Goal: Complete application form: Complete application form

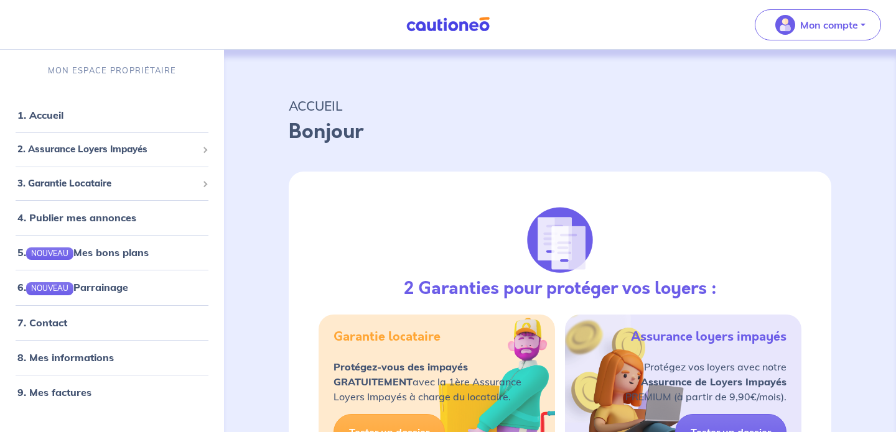
select select "FR"
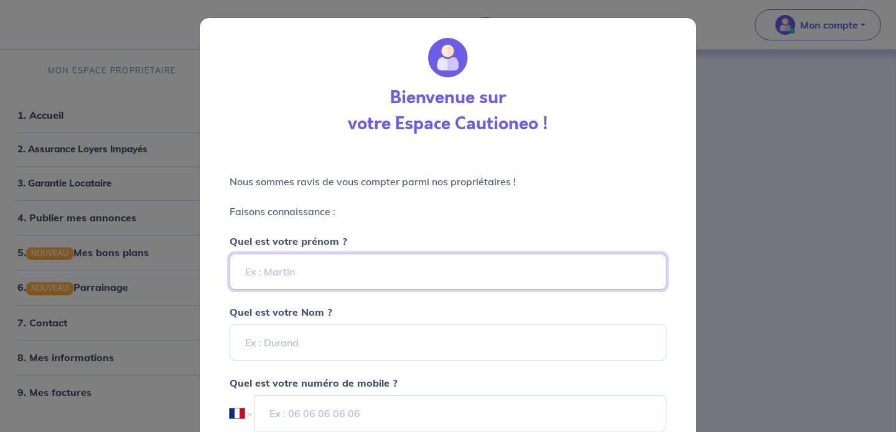
click at [372, 277] on input "Quel est votre prénom ?" at bounding box center [448, 272] width 437 height 36
type input "Basile"
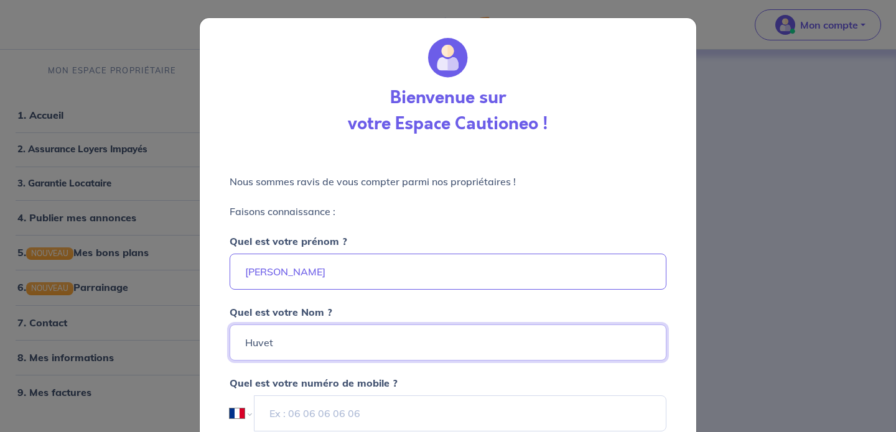
type input "Huvet"
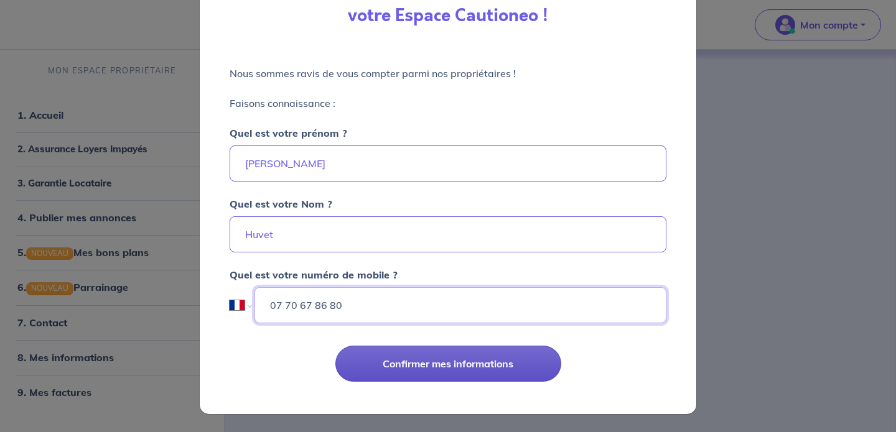
type input "07 70 67 86 80"
click at [469, 375] on button "Confirmer mes informations" at bounding box center [448, 364] width 226 height 36
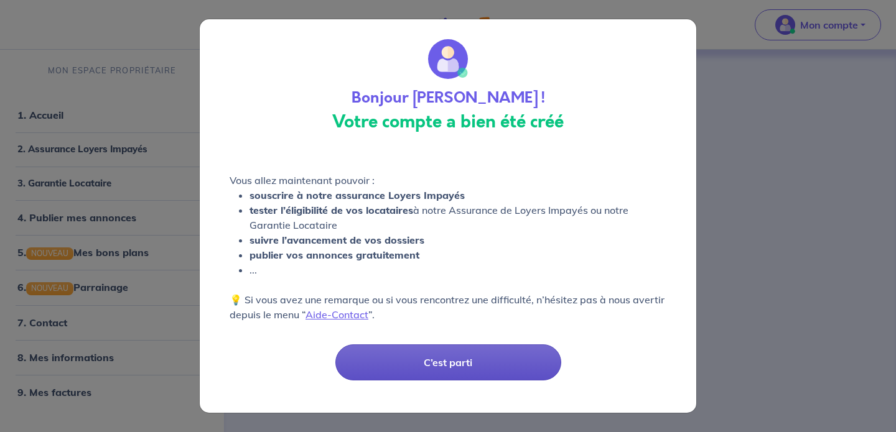
click at [466, 352] on button "C’est parti" at bounding box center [448, 363] width 226 height 36
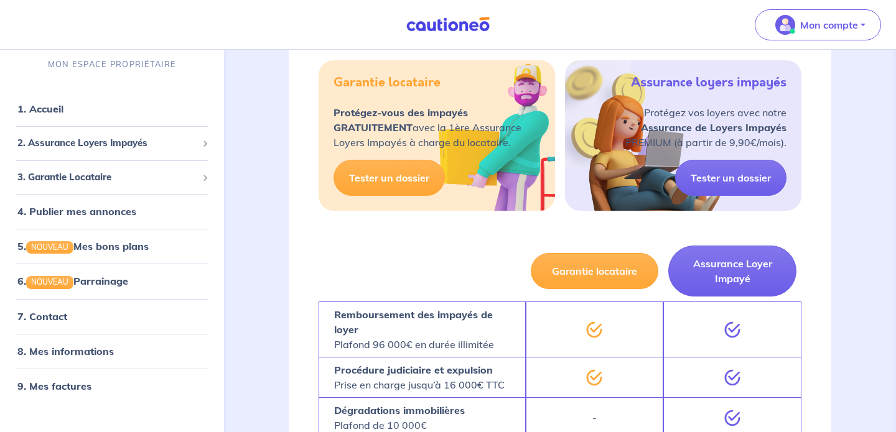
scroll to position [90, 0]
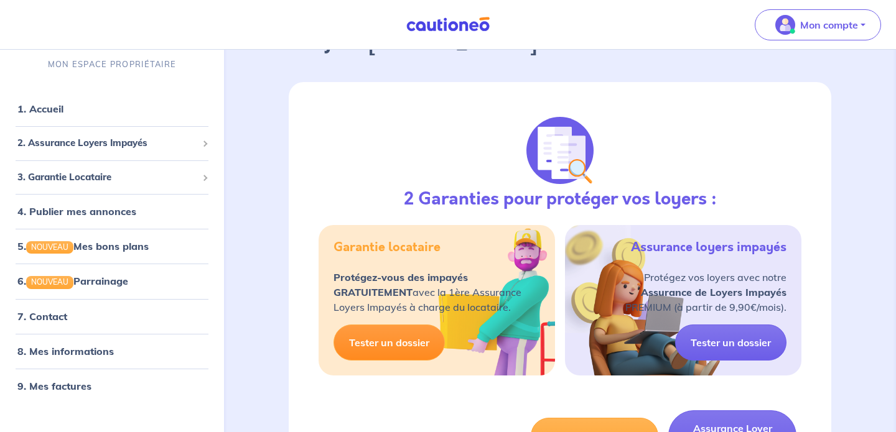
click at [411, 343] on link "Tester un dossier" at bounding box center [389, 343] width 111 height 36
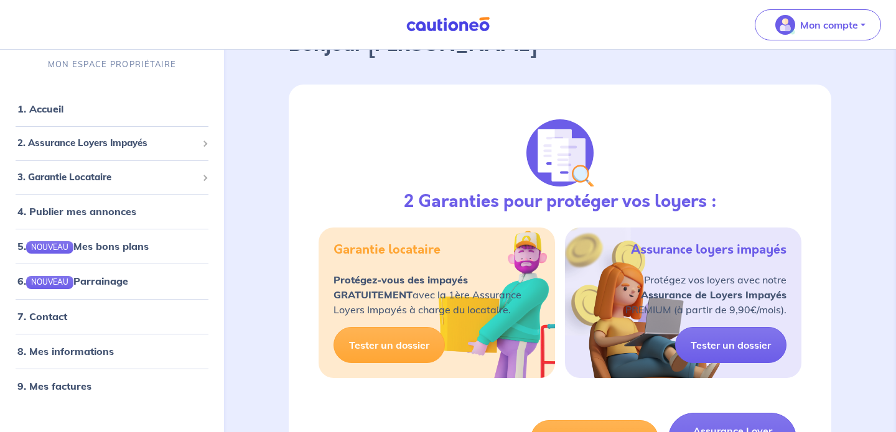
scroll to position [90, 0]
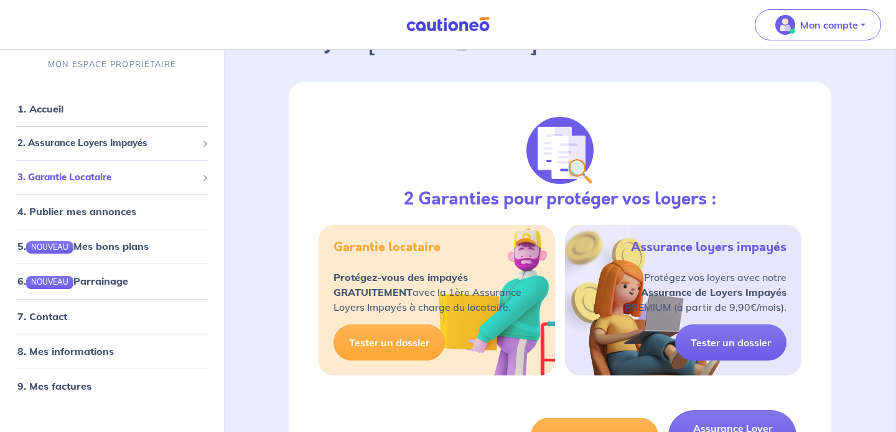
click at [112, 175] on span "3. Garantie Locataire" at bounding box center [107, 177] width 180 height 14
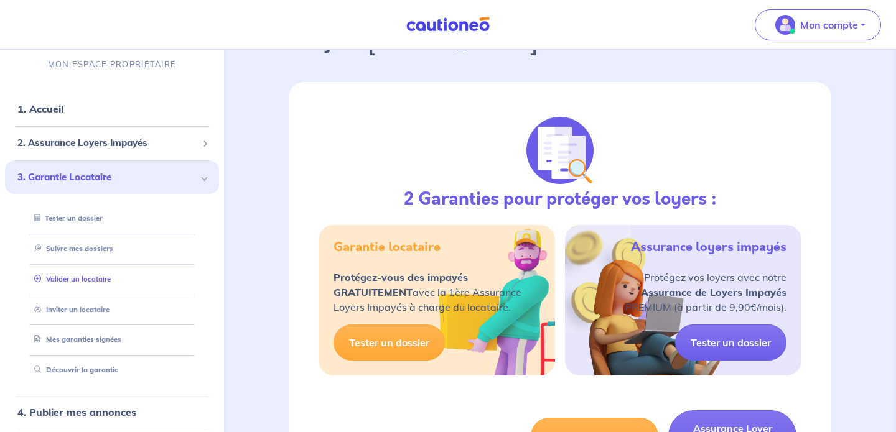
click at [110, 279] on link "Valider un locataire" at bounding box center [70, 278] width 82 height 9
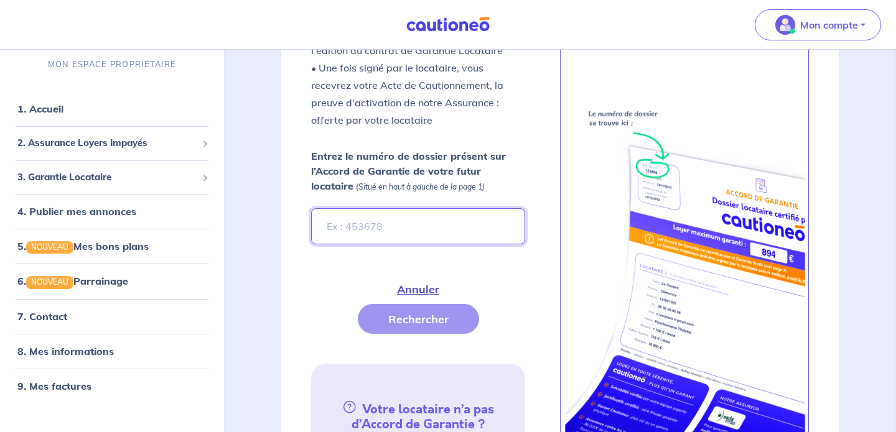
scroll to position [388, 0]
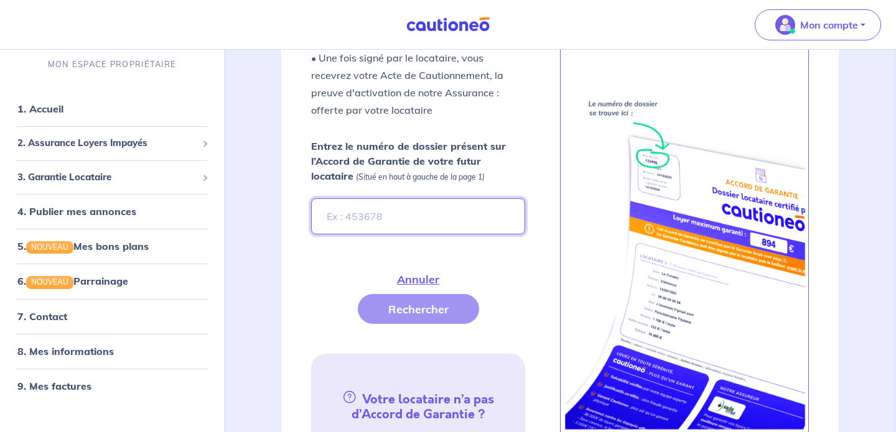
paste input "patjw3"
type input "patjw3"
click at [430, 307] on button "Rechercher" at bounding box center [418, 309] width 121 height 30
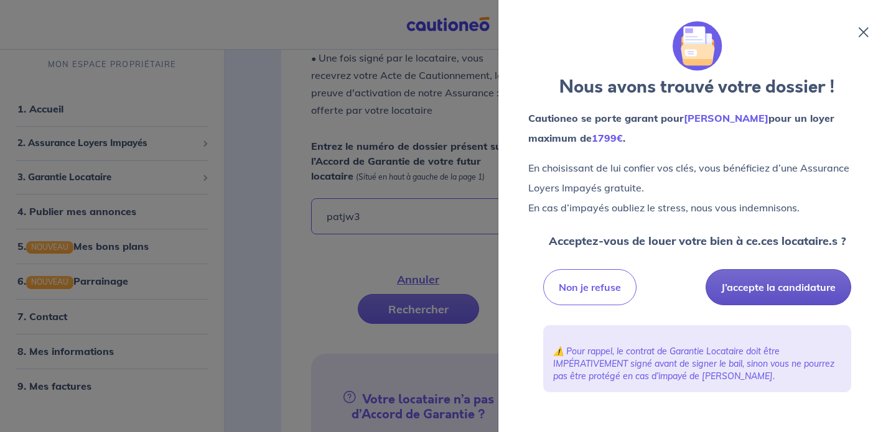
click at [786, 291] on button "J’accepte la candidature" at bounding box center [779, 287] width 146 height 36
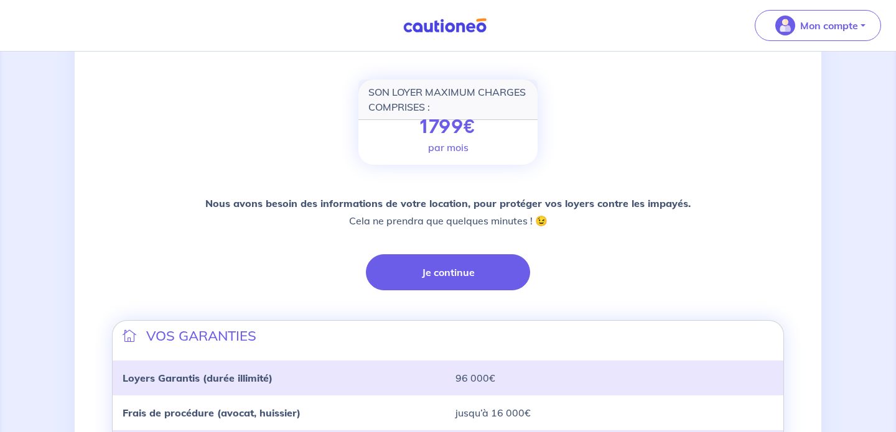
scroll to position [155, 0]
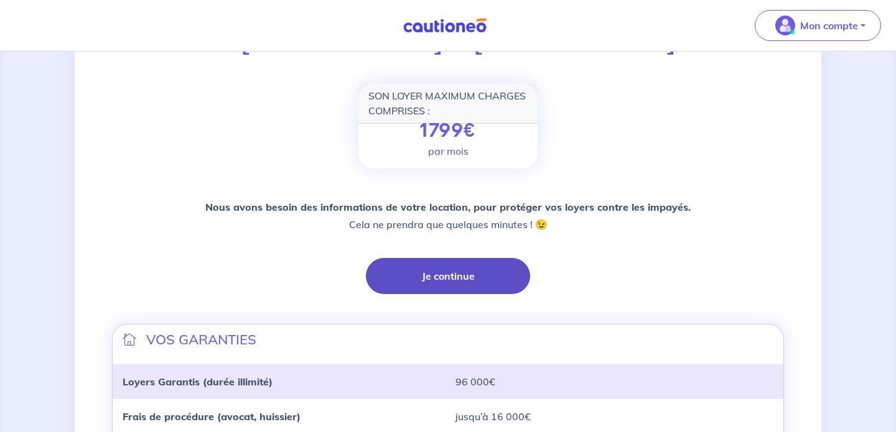
click at [468, 280] on button "Je continue" at bounding box center [448, 276] width 164 height 36
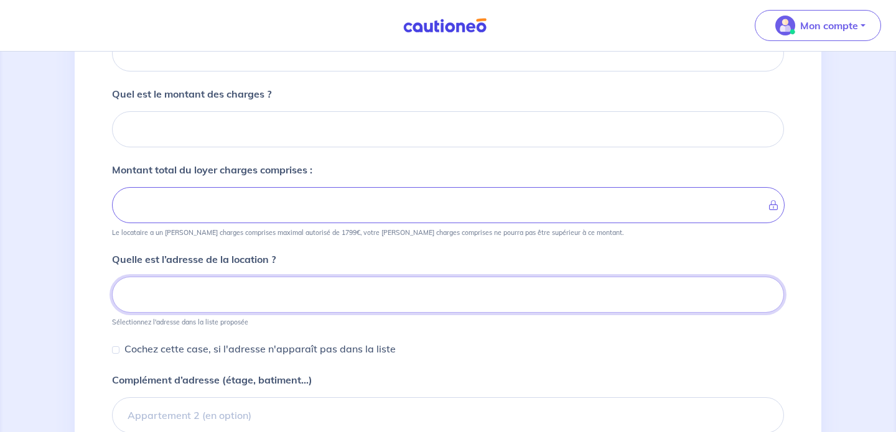
scroll to position [42, 0]
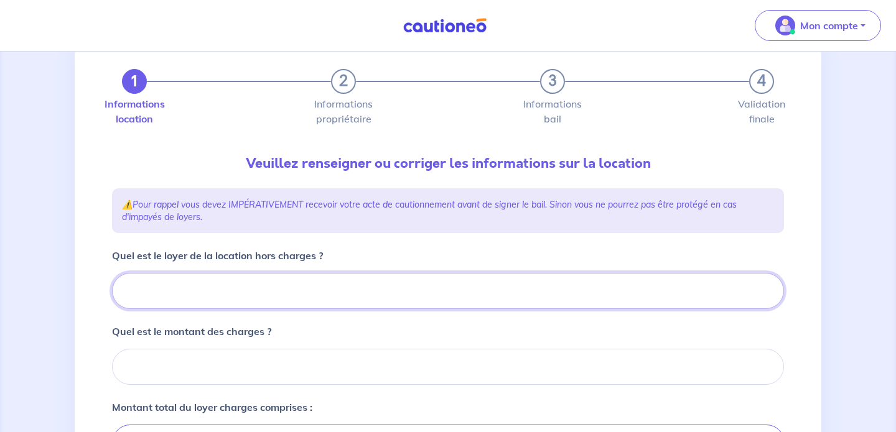
click at [309, 288] on input "Quel est le loyer de la location hors charges ?" at bounding box center [448, 291] width 672 height 36
type input "55"
type input "550"
type input "200"
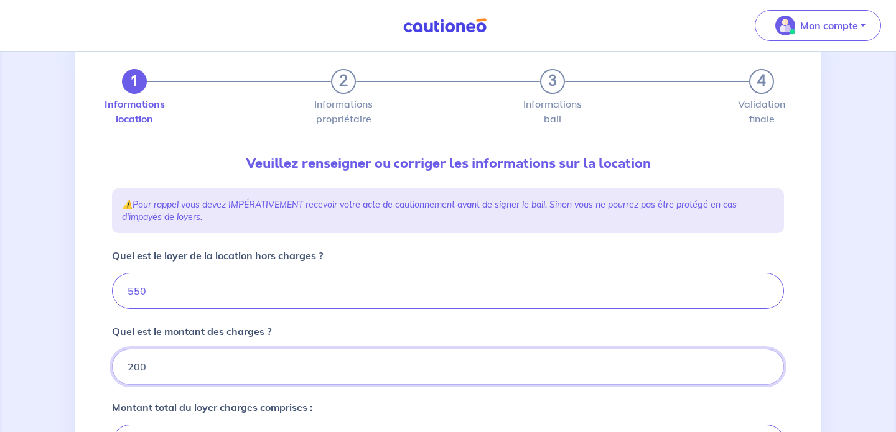
type input "750"
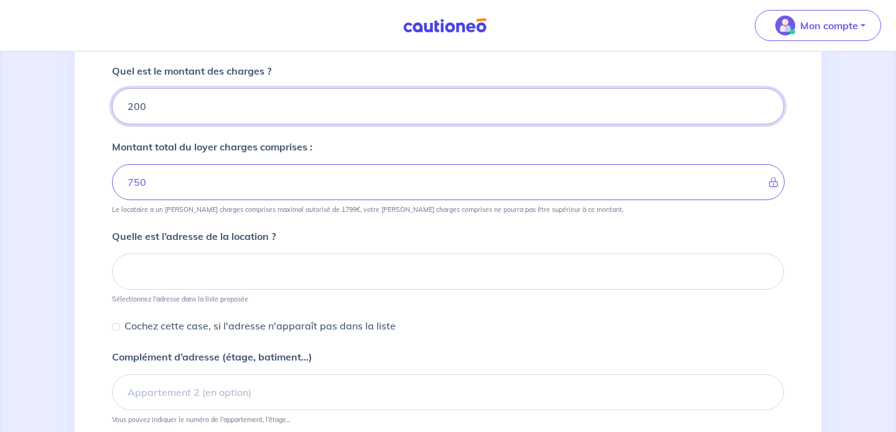
scroll to position [320, 0]
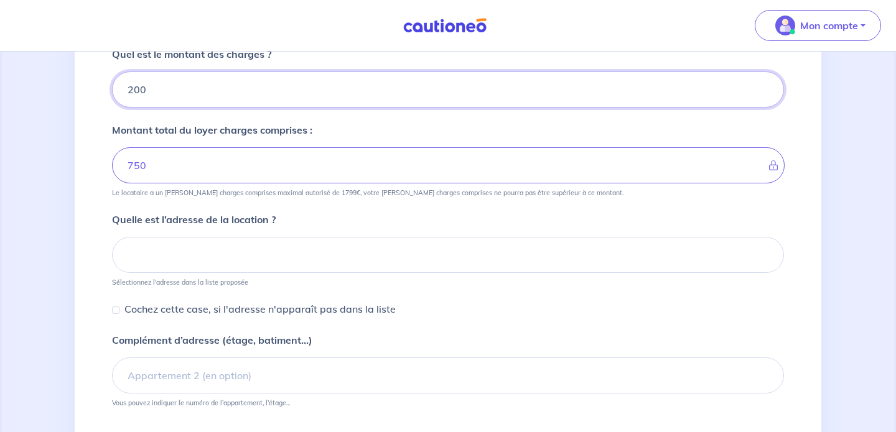
type input "200"
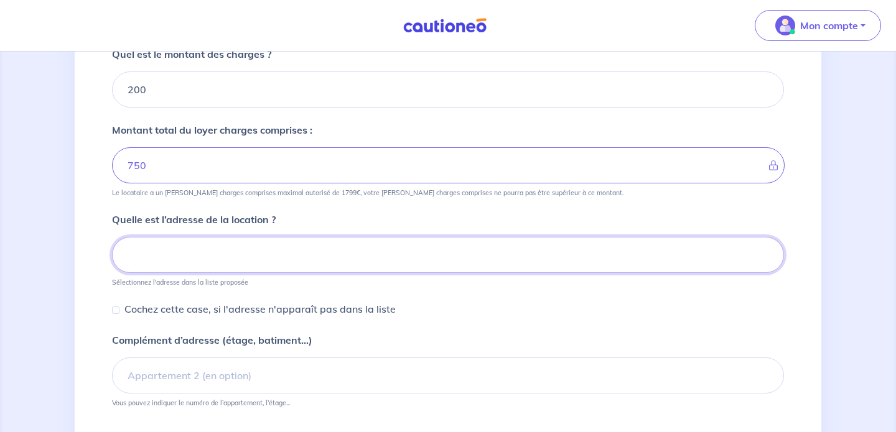
click at [231, 255] on input at bounding box center [448, 255] width 672 height 36
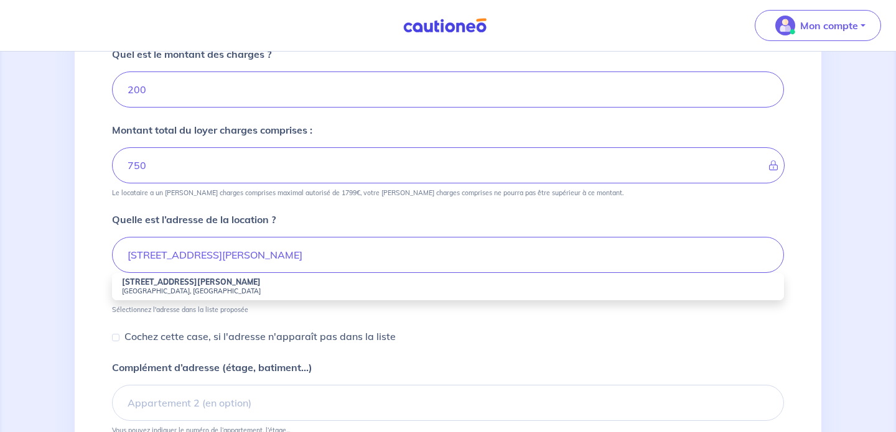
click at [230, 277] on li "41 Rue Pierre Nicole 28000 Chartres, France" at bounding box center [448, 286] width 672 height 27
type input "41 Rue Pierre Nicole, 28000 Chartres, France"
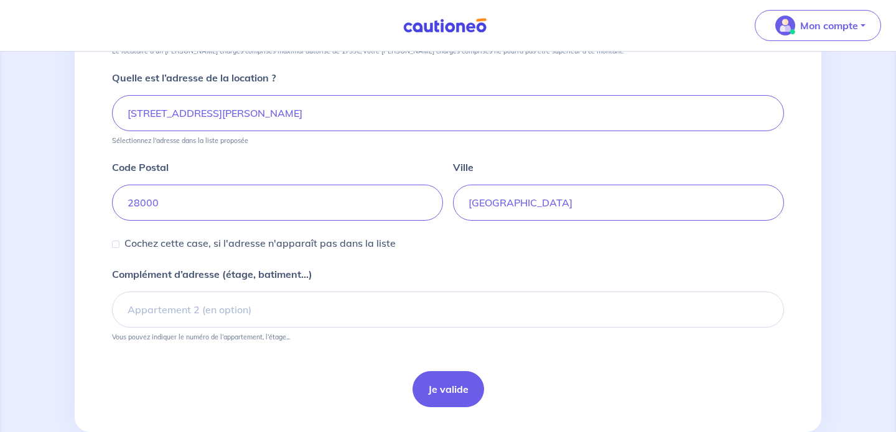
scroll to position [464, 0]
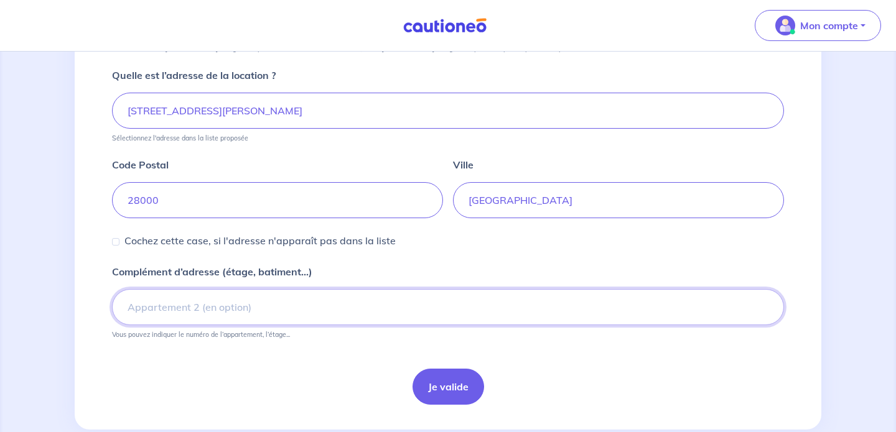
click at [192, 313] on input "Complément d’adresse (étage, batiment...)" at bounding box center [448, 307] width 672 height 36
click at [240, 311] on input "r+1 sur jardin, accès privé" at bounding box center [448, 307] width 672 height 36
type input "r+1 sur jardin, accès par escalier"
click at [458, 386] on button "Je valide" at bounding box center [449, 387] width 72 height 36
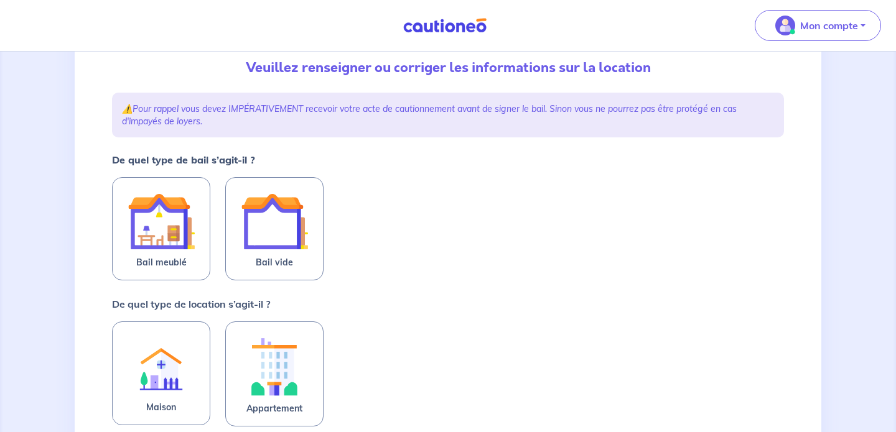
scroll to position [139, 0]
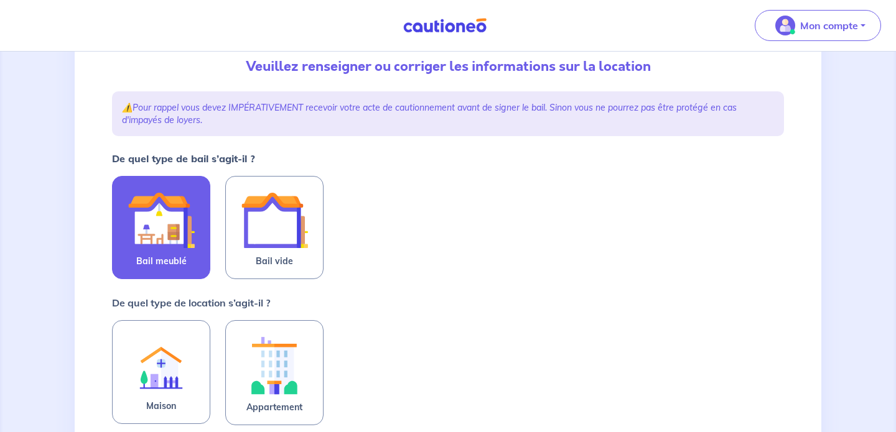
click at [180, 233] on img at bounding box center [161, 220] width 67 height 67
click at [0, 0] on input "Bail meublé" at bounding box center [0, 0] width 0 height 0
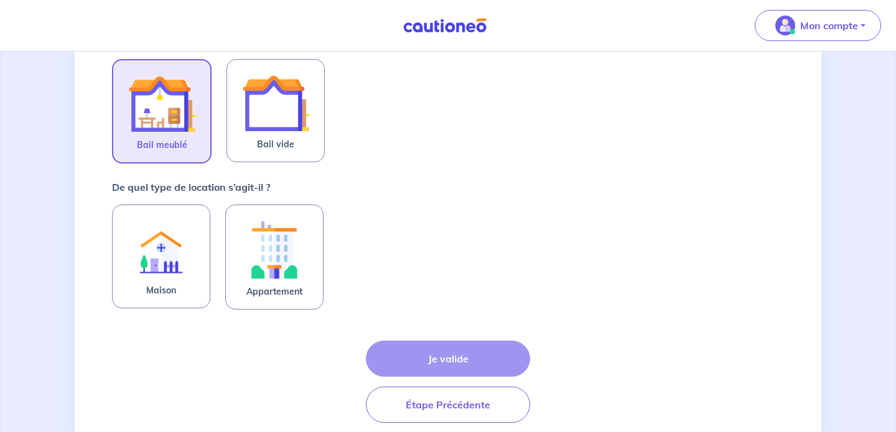
scroll to position [258, 0]
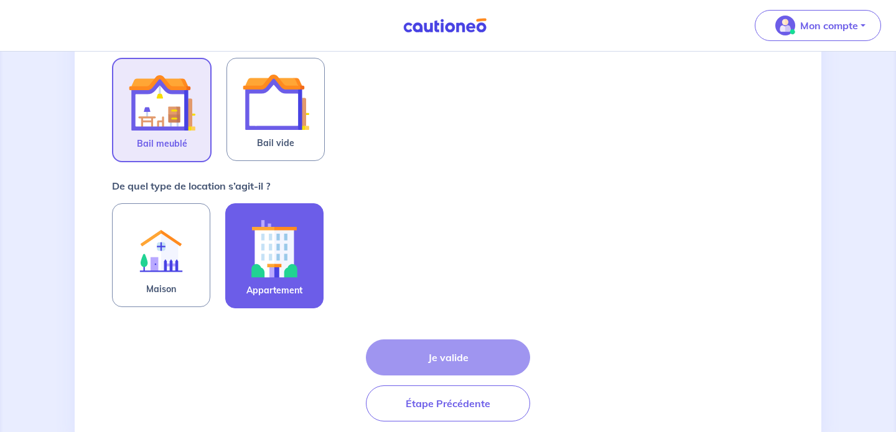
click at [276, 279] on img at bounding box center [274, 248] width 67 height 69
click at [0, 0] on input "Appartement" at bounding box center [0, 0] width 0 height 0
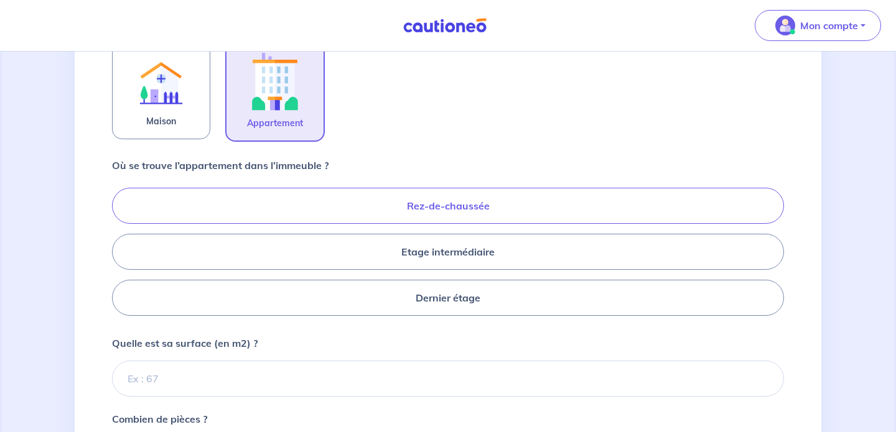
scroll to position [427, 0]
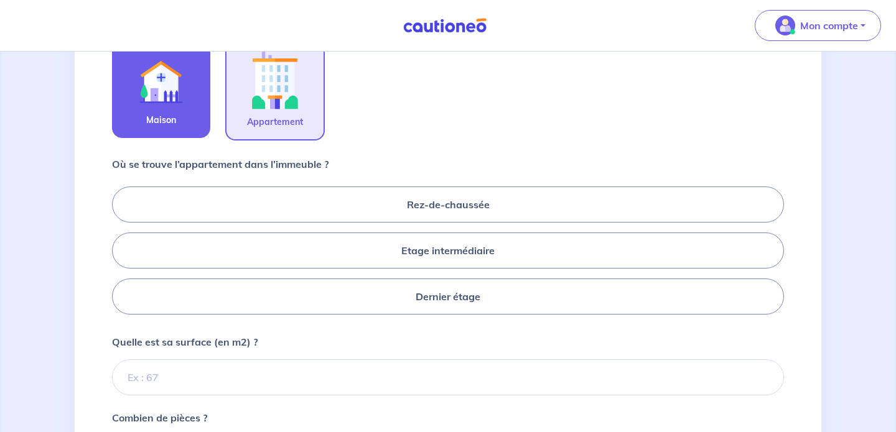
click at [184, 96] on img at bounding box center [161, 79] width 67 height 68
click at [0, 0] on input "Maison" at bounding box center [0, 0] width 0 height 0
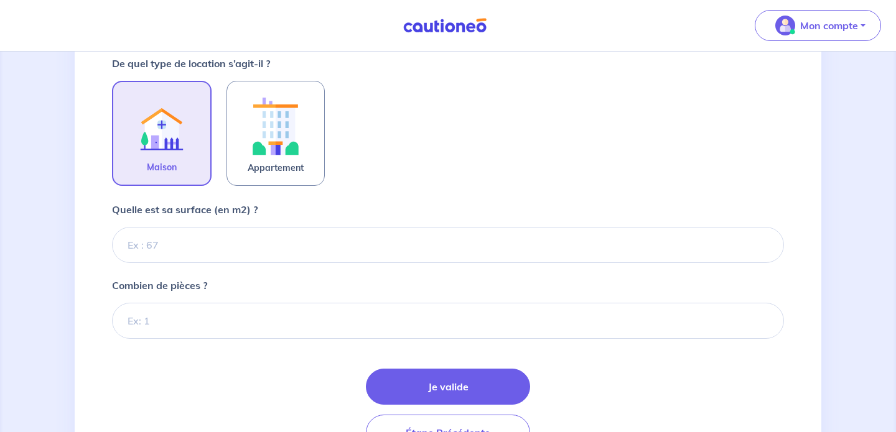
scroll to position [357, 0]
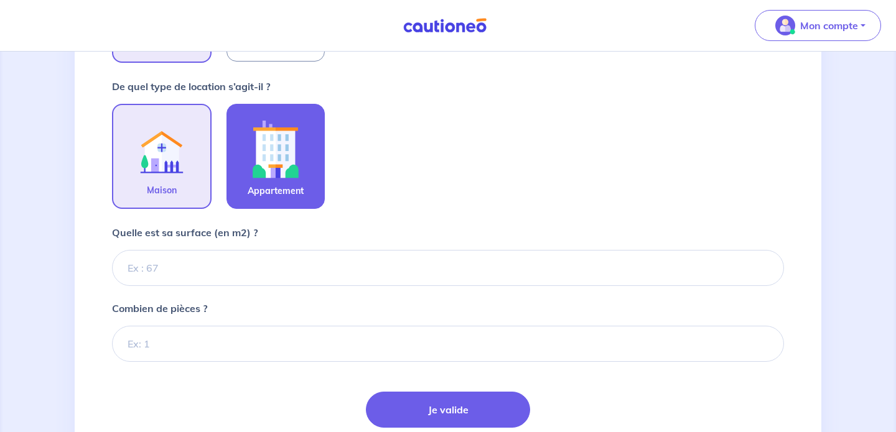
click at [257, 182] on img at bounding box center [275, 148] width 67 height 69
click at [0, 0] on input "Appartement" at bounding box center [0, 0] width 0 height 0
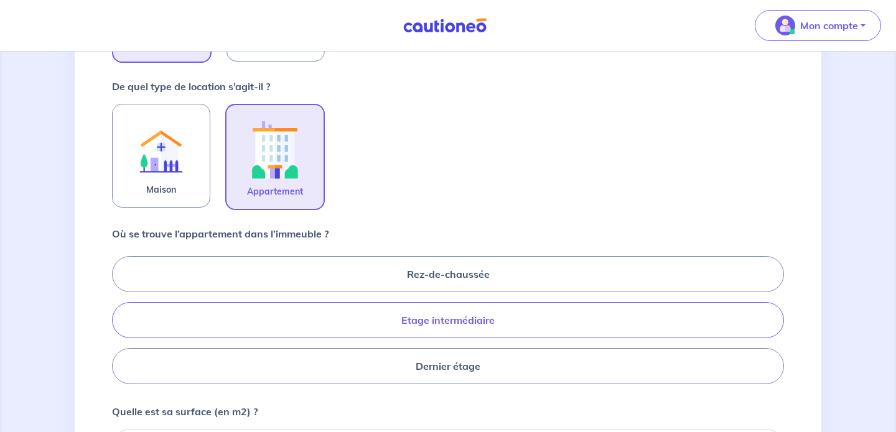
click at [385, 328] on label "Etage intermédiaire" at bounding box center [448, 320] width 672 height 36
click at [120, 324] on input "Etage intermédiaire" at bounding box center [116, 320] width 8 height 8
radio input "true"
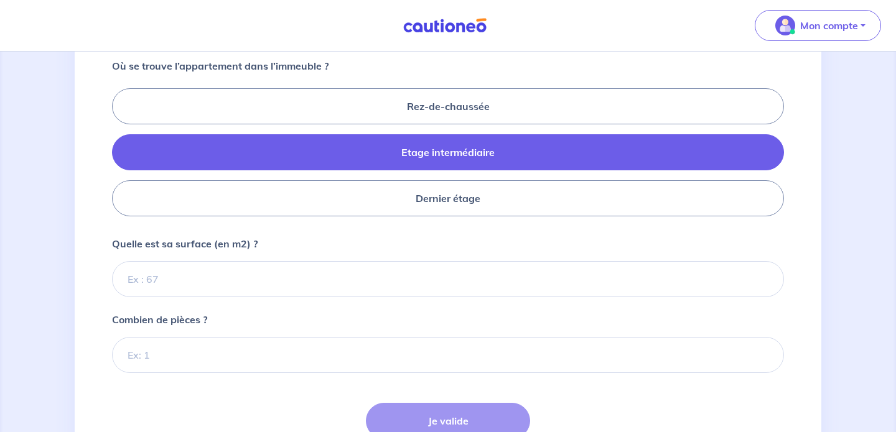
scroll to position [526, 0]
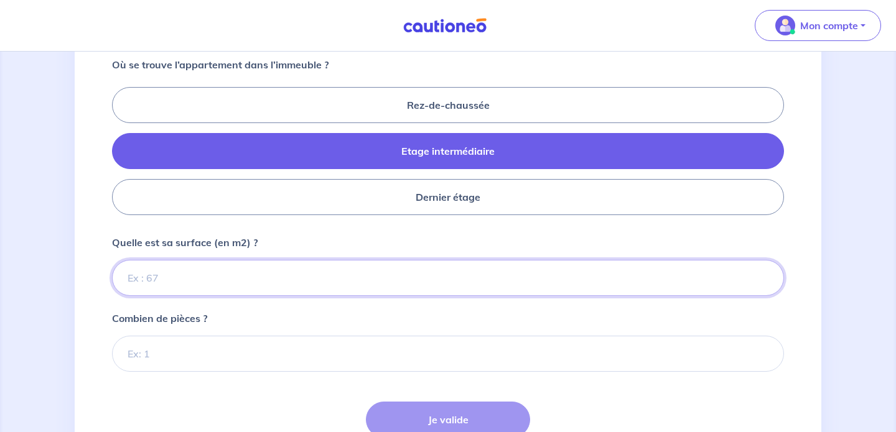
click at [306, 269] on input "Quelle est sa surface (en m2) ?" at bounding box center [448, 278] width 672 height 36
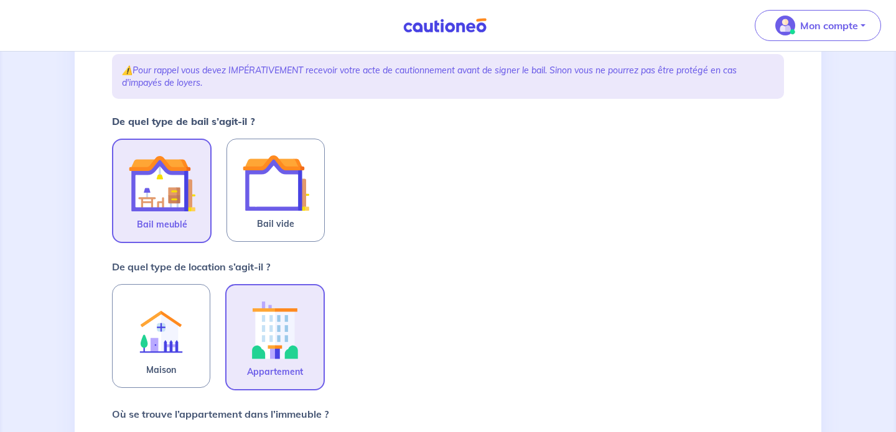
scroll to position [179, 0]
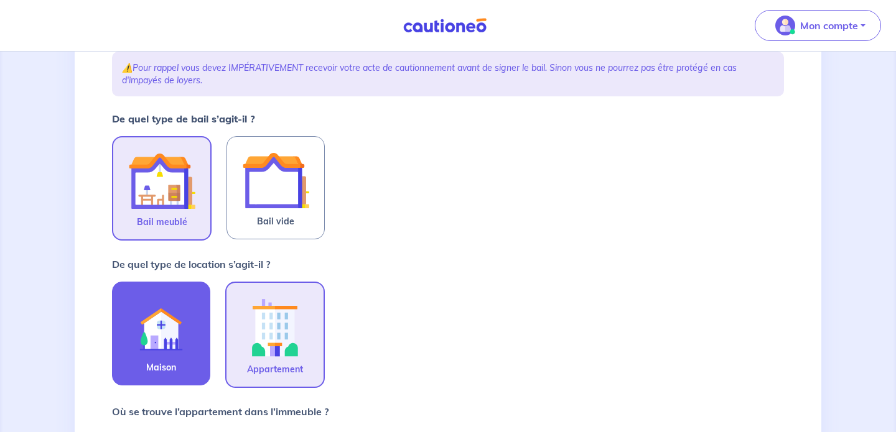
click at [170, 350] on img at bounding box center [161, 326] width 67 height 68
click at [0, 0] on input "Maison" at bounding box center [0, 0] width 0 height 0
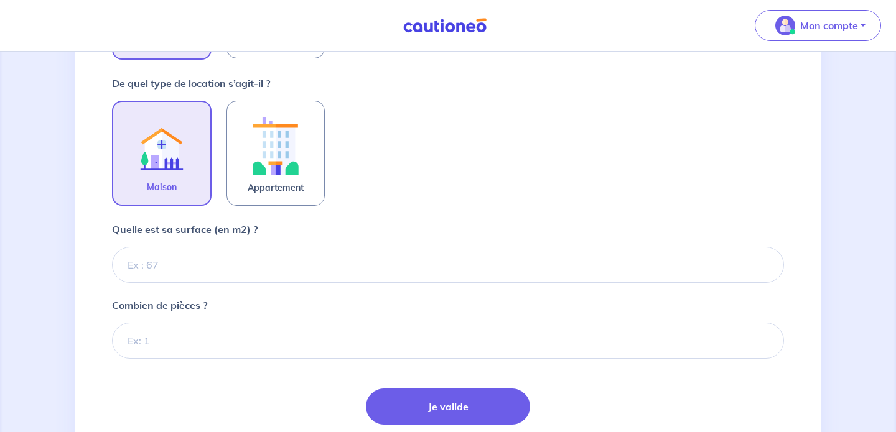
scroll to position [426, 0]
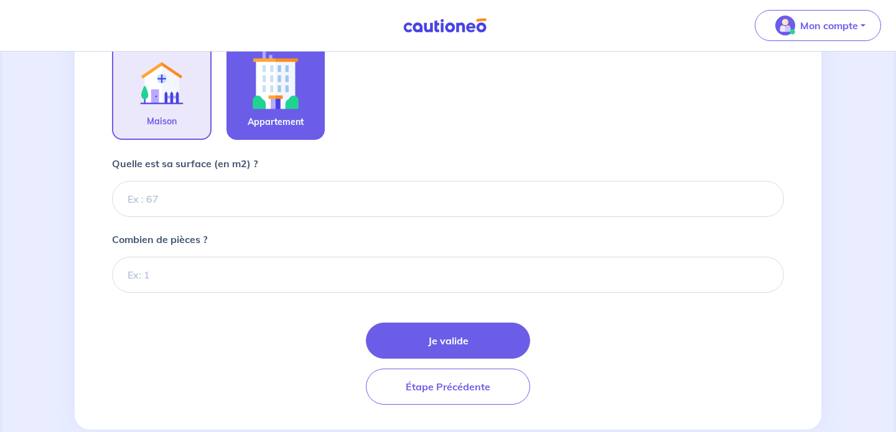
click at [282, 113] on img at bounding box center [275, 79] width 67 height 69
click at [0, 0] on input "Appartement" at bounding box center [0, 0] width 0 height 0
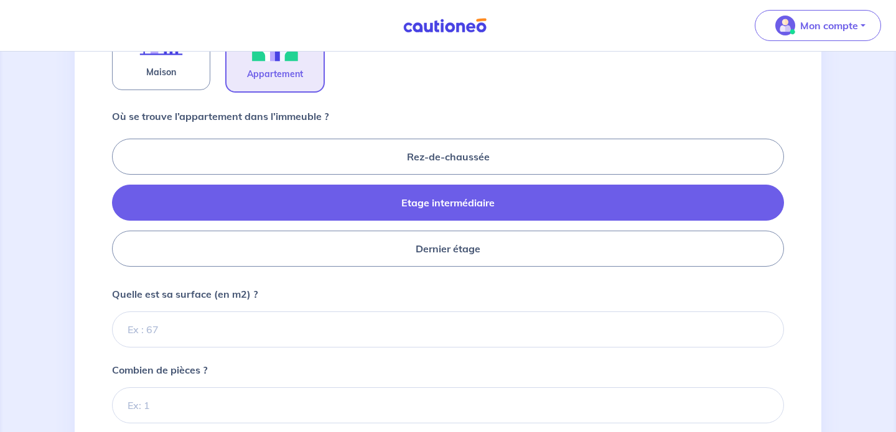
scroll to position [475, 0]
click at [353, 323] on input "Quelle est sa surface (en m2) ?" at bounding box center [448, 329] width 672 height 36
type input "17.75"
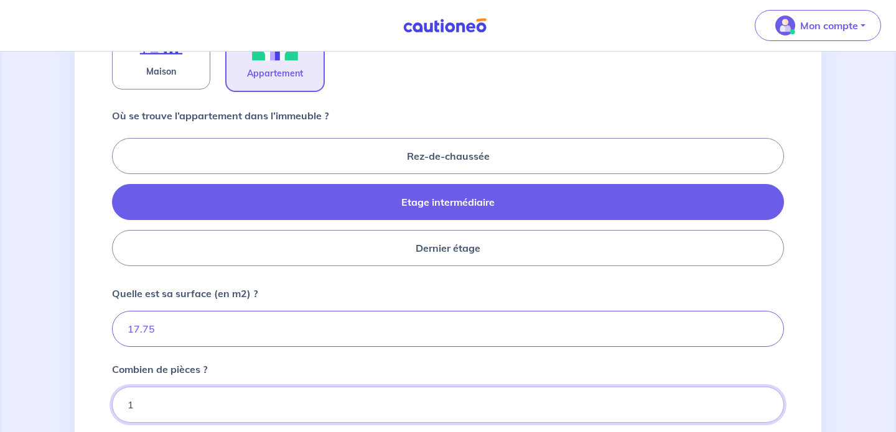
type input "1"
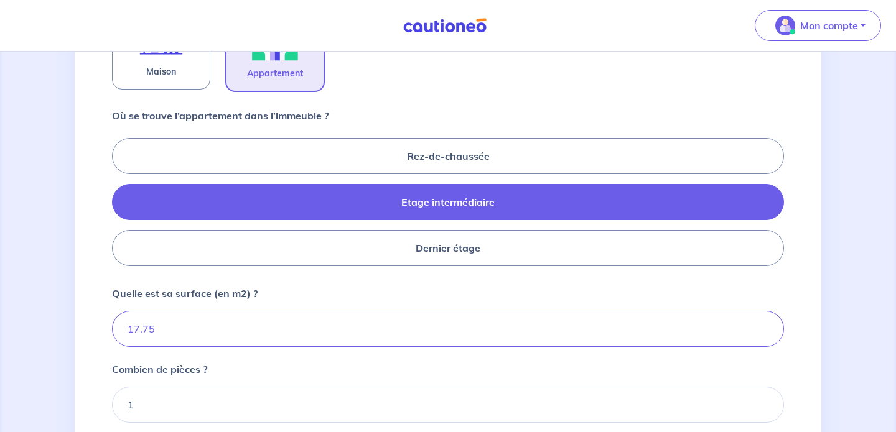
click at [117, 285] on form "De quel type de bail s’agit-il ? Bail meublé Bail vide De quel type de location…" at bounding box center [448, 175] width 672 height 720
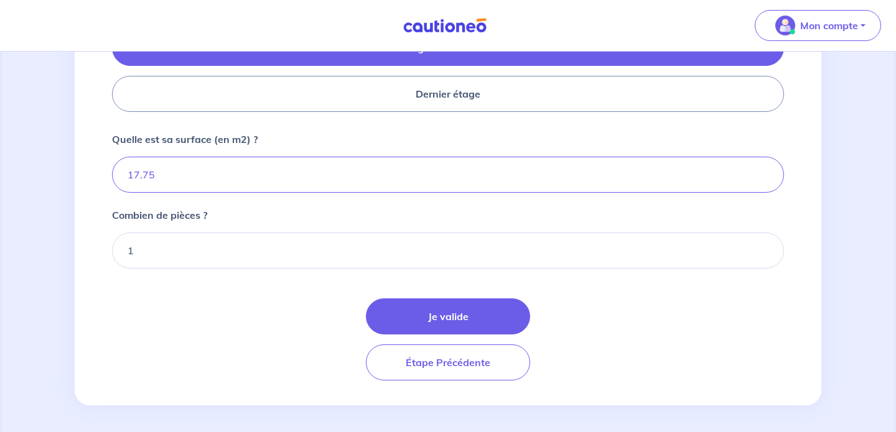
scroll to position [632, 0]
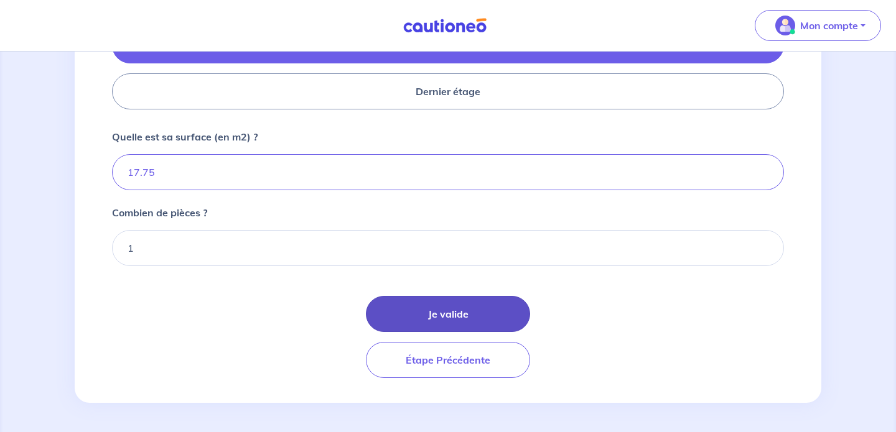
click at [475, 315] on button "Je valide" at bounding box center [448, 314] width 164 height 36
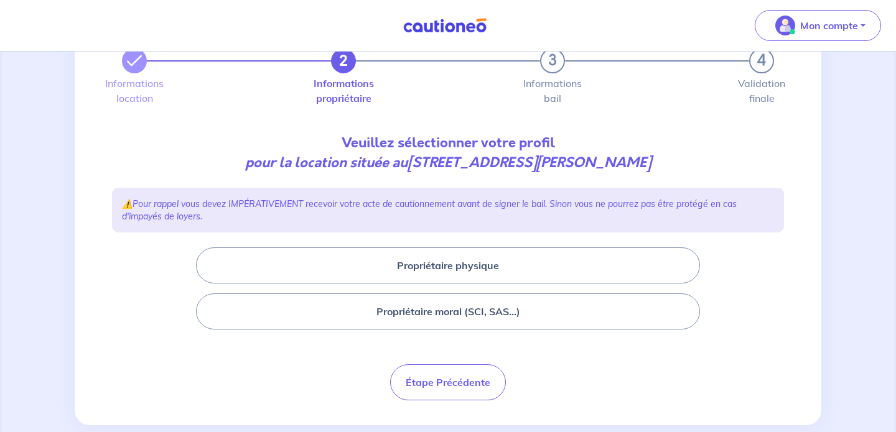
scroll to position [73, 0]
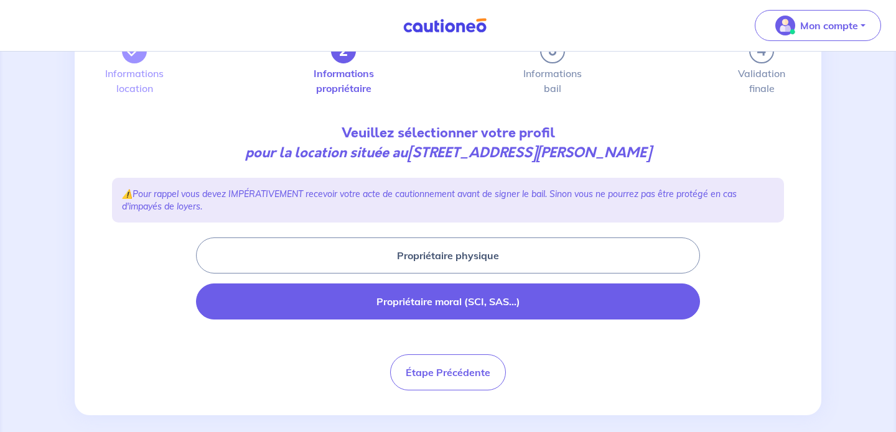
click at [460, 306] on button "Propriétaire moral (SCI, SAS...)" at bounding box center [448, 302] width 504 height 36
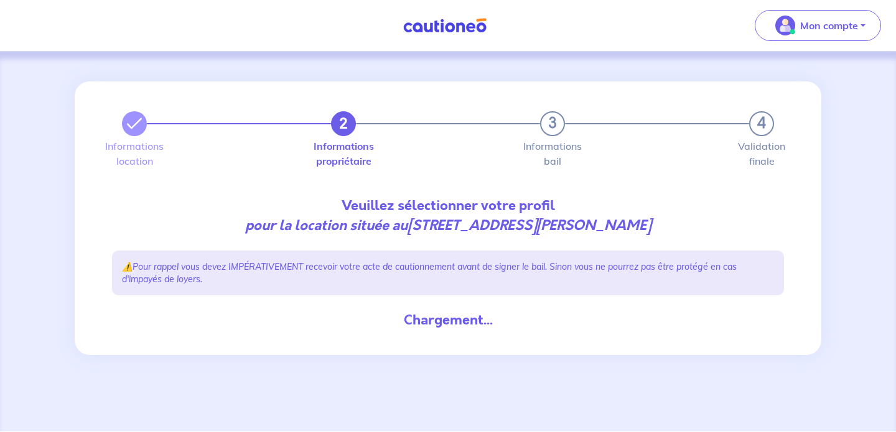
scroll to position [0, 0]
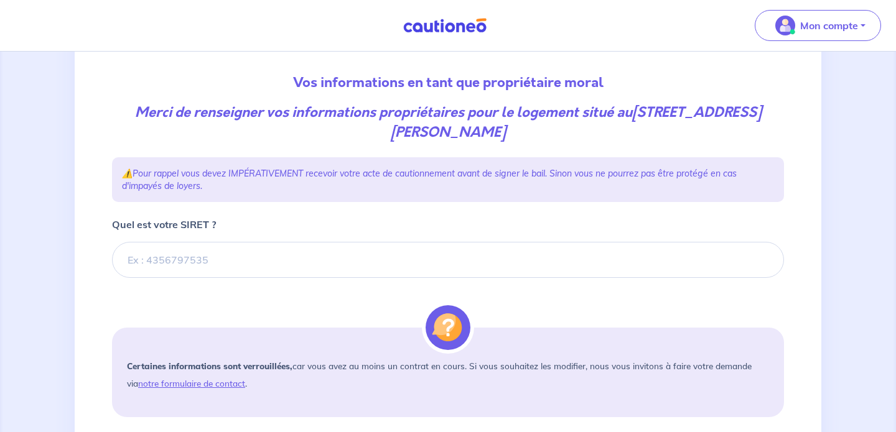
scroll to position [138, 0]
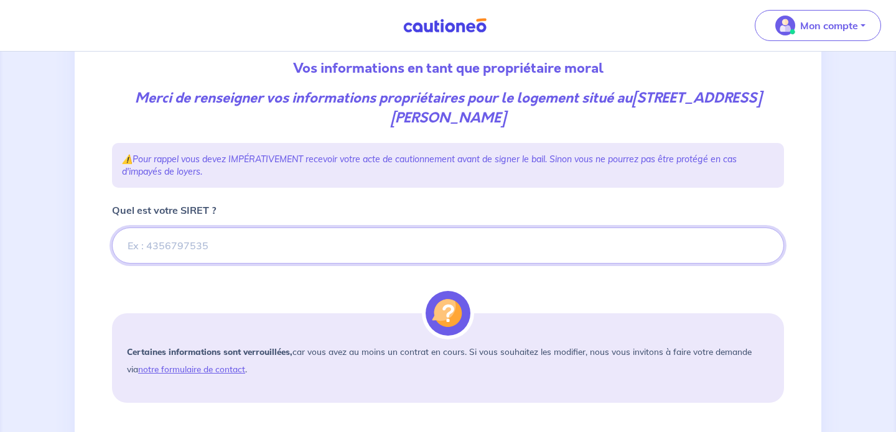
click at [258, 240] on input "Quel est votre SIRET ?" at bounding box center [448, 246] width 672 height 36
paste input "92238771700015"
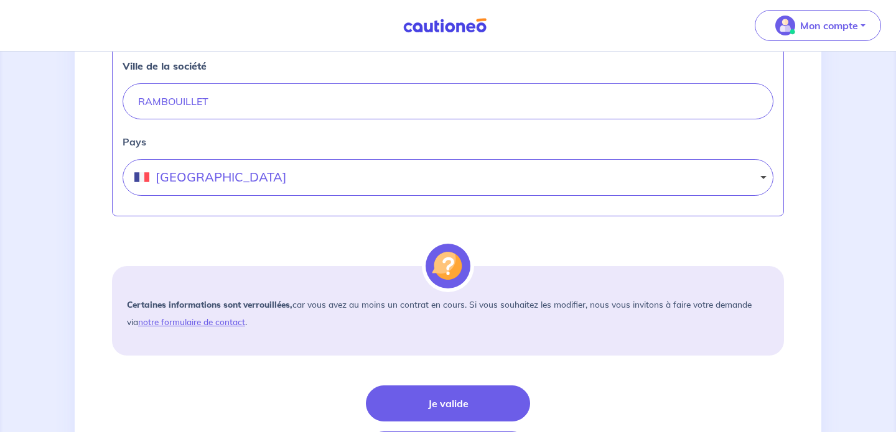
scroll to position [772, 0]
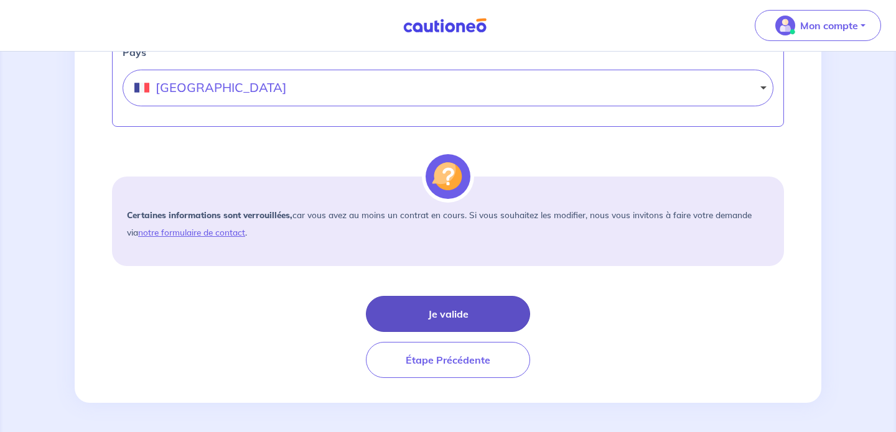
type input "92238771700015"
click at [463, 307] on button "Je valide" at bounding box center [448, 314] width 164 height 36
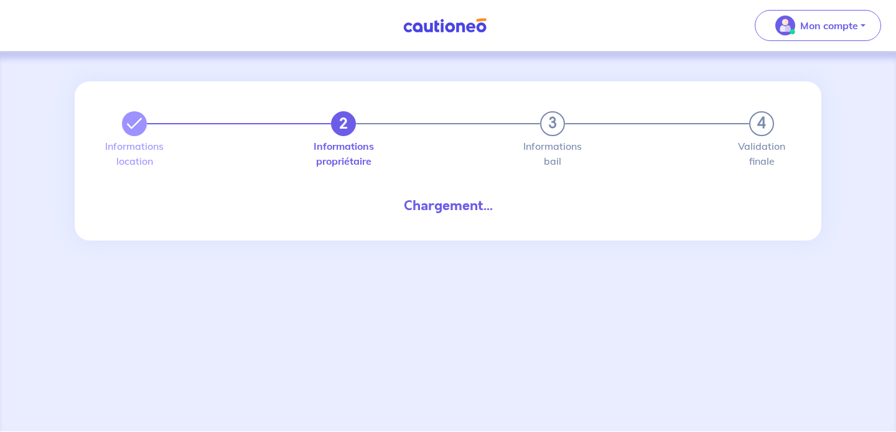
select select "FR"
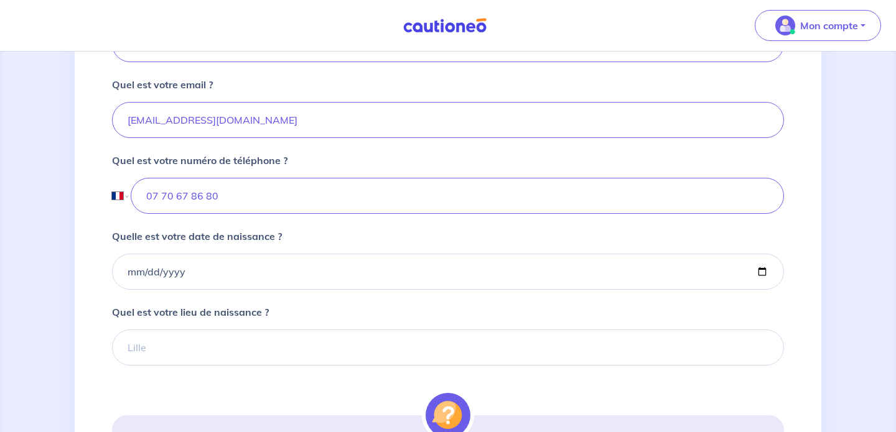
scroll to position [449, 0]
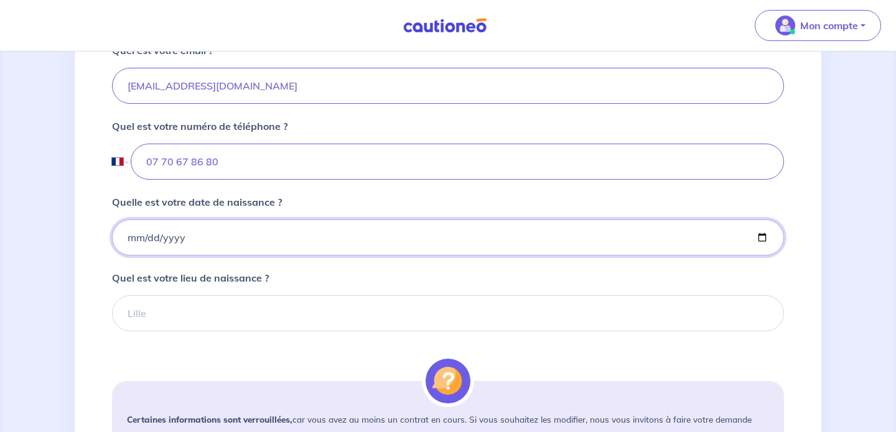
click at [350, 221] on input "Quelle est votre date de naissance ?" at bounding box center [448, 238] width 672 height 36
type input "1996-03-22"
click at [258, 334] on form "Quel est votre prénom ? Basile Quel est votre nom ? Huvet Quel est votre email …" at bounding box center [448, 237] width 672 height 692
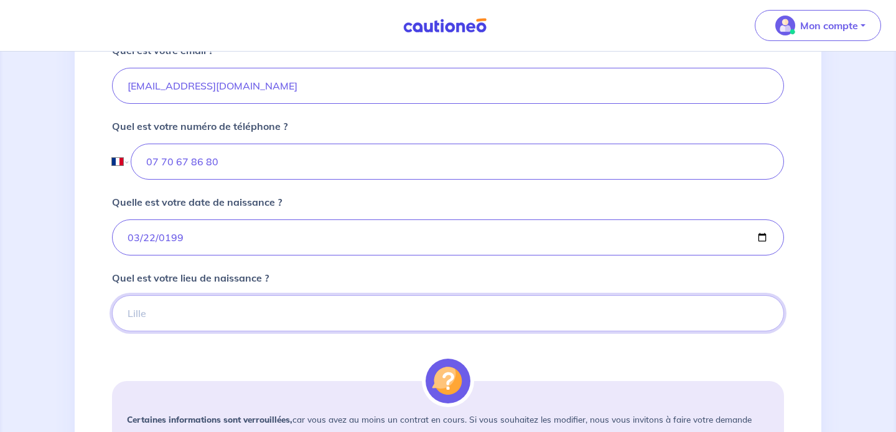
click at [230, 322] on input "Quel est votre lieu de naissance ?" at bounding box center [448, 314] width 672 height 36
type input "rambouillet"
click at [233, 381] on div "Certaines informations sont verrouillées, car vous avez au moins un contrat en …" at bounding box center [448, 426] width 672 height 90
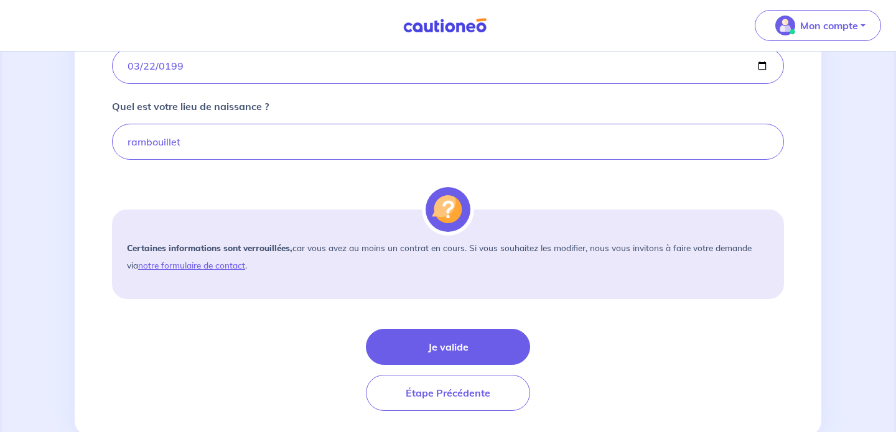
scroll to position [655, 0]
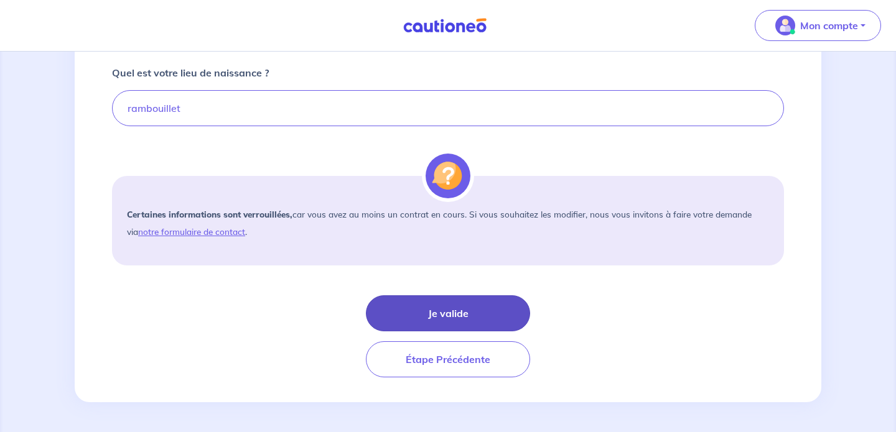
click at [485, 318] on button "Je valide" at bounding box center [448, 314] width 164 height 36
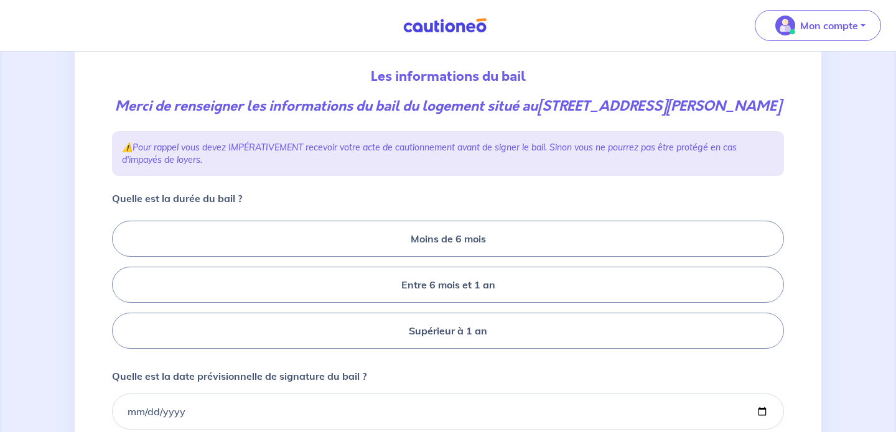
scroll to position [131, 0]
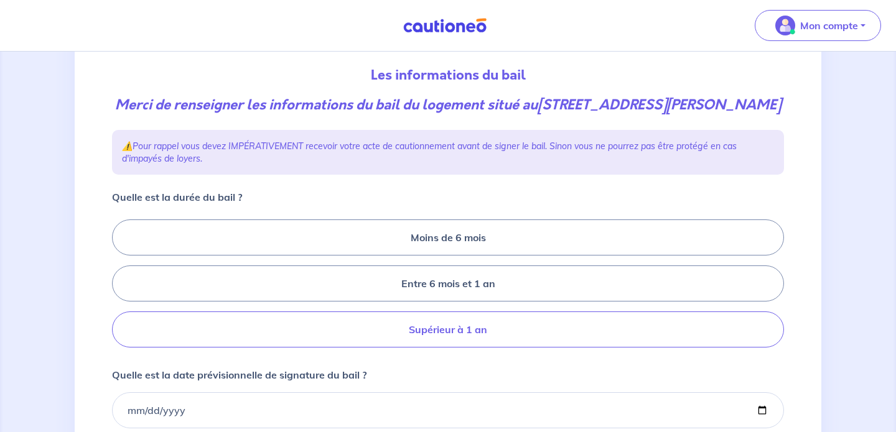
click at [485, 327] on label "Supérieur à 1 an" at bounding box center [448, 330] width 672 height 36
click at [120, 288] on input "Supérieur à 1 an" at bounding box center [116, 284] width 8 height 8
radio input "true"
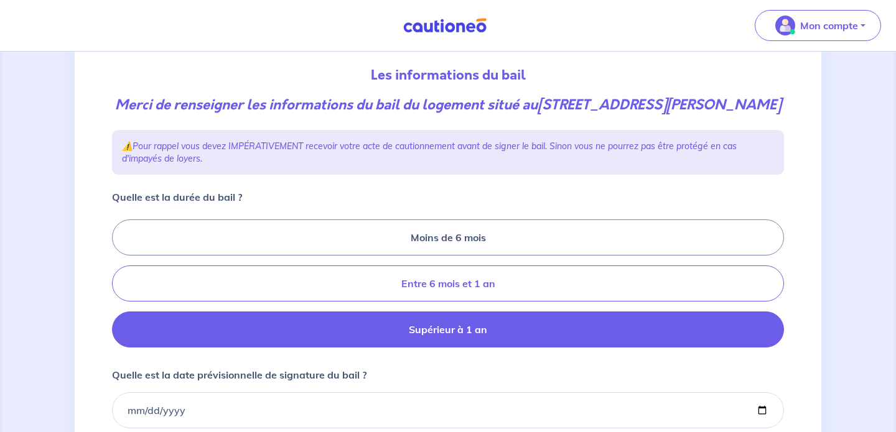
click at [477, 283] on label "Entre 6 mois et 1 an" at bounding box center [448, 284] width 672 height 36
click at [120, 283] on input "Entre 6 mois et 1 an" at bounding box center [116, 284] width 8 height 8
radio input "true"
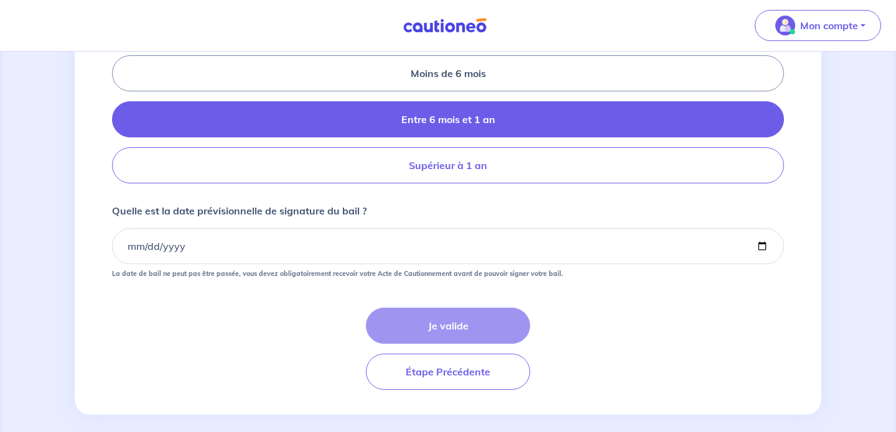
scroll to position [307, 0]
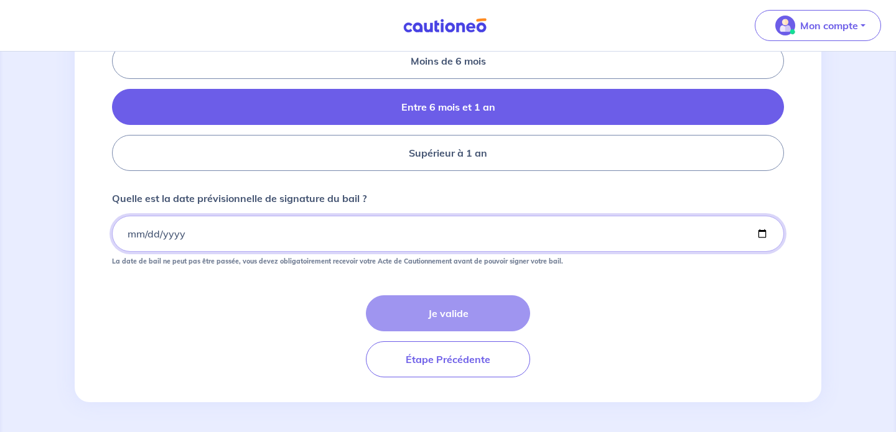
click at [131, 239] on input "Quelle est la date prévisionnelle de signature du bail ?" at bounding box center [448, 234] width 672 height 36
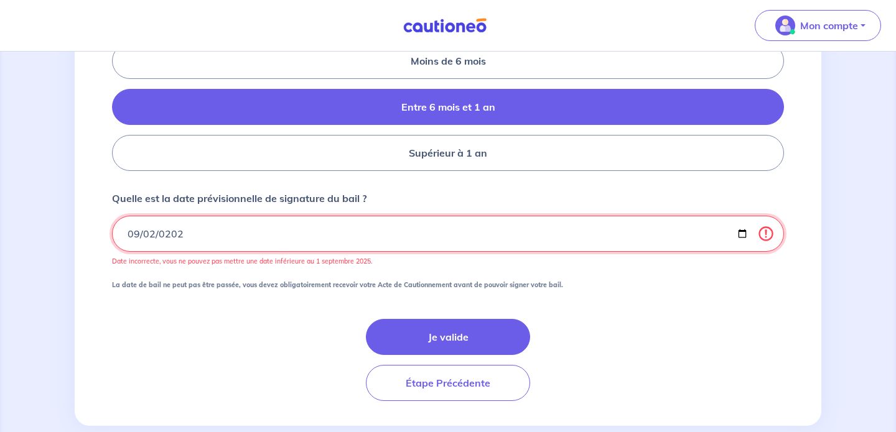
type input "2025-09-02"
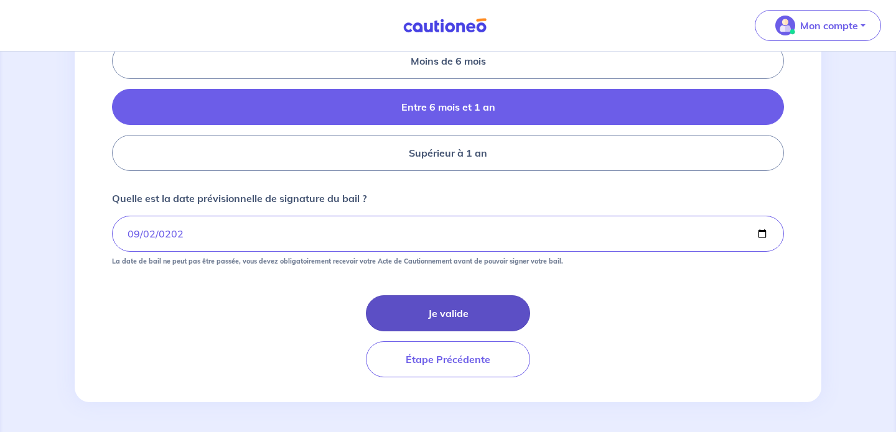
click at [430, 309] on button "Je valide" at bounding box center [448, 314] width 164 height 36
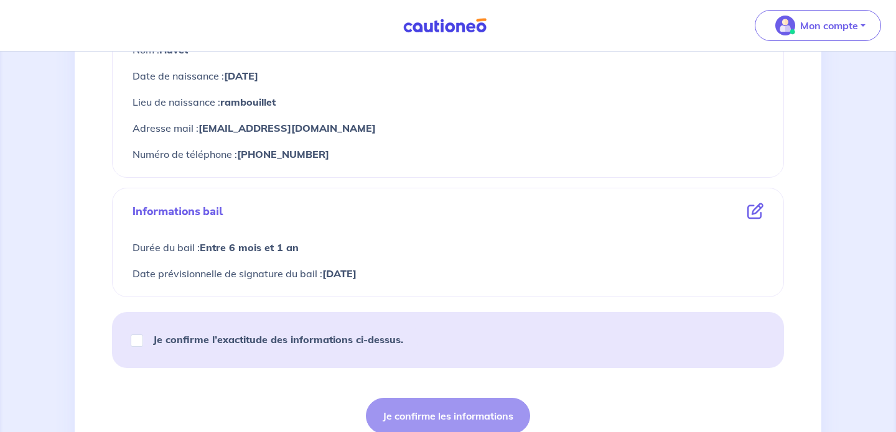
scroll to position [664, 0]
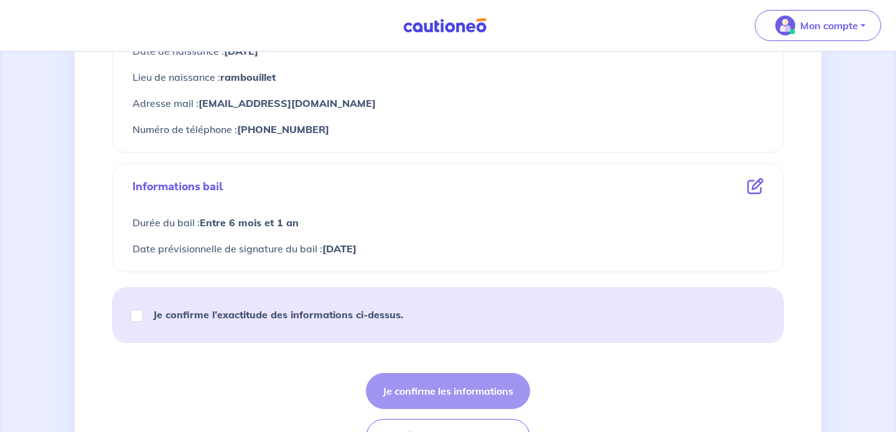
click at [755, 186] on icon at bounding box center [755, 187] width 16 height 16
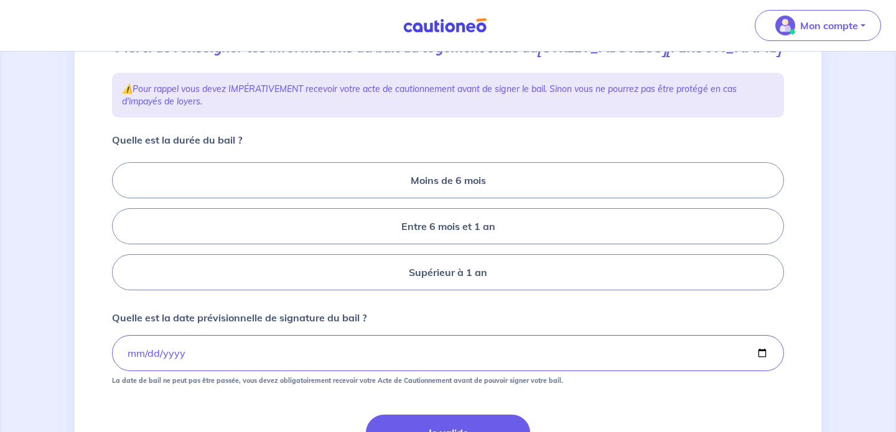
scroll to position [248, 0]
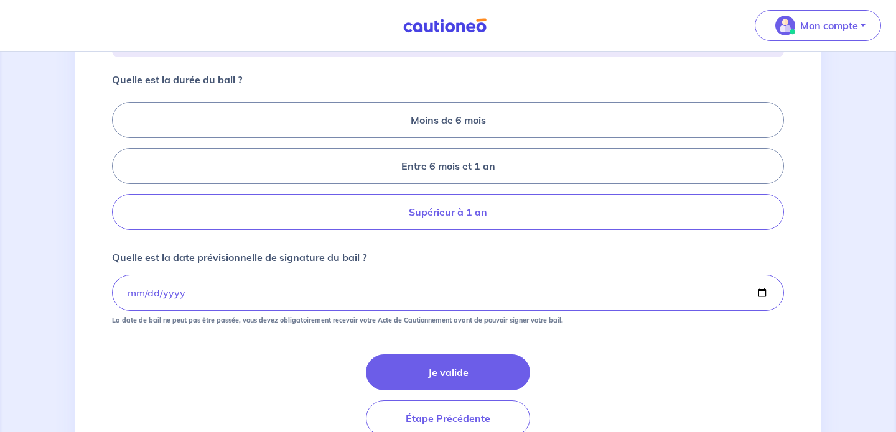
click at [480, 212] on label "Supérieur à 1 an" at bounding box center [448, 212] width 672 height 36
click at [120, 170] on input "Supérieur à 1 an" at bounding box center [116, 166] width 8 height 8
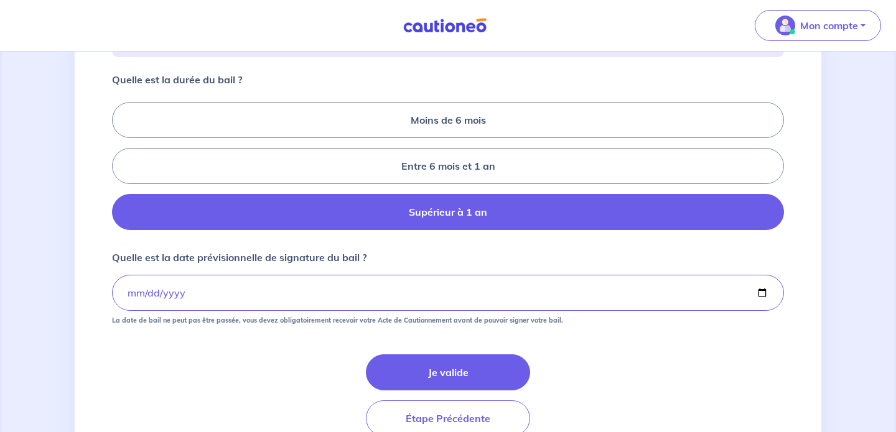
radio input "true"
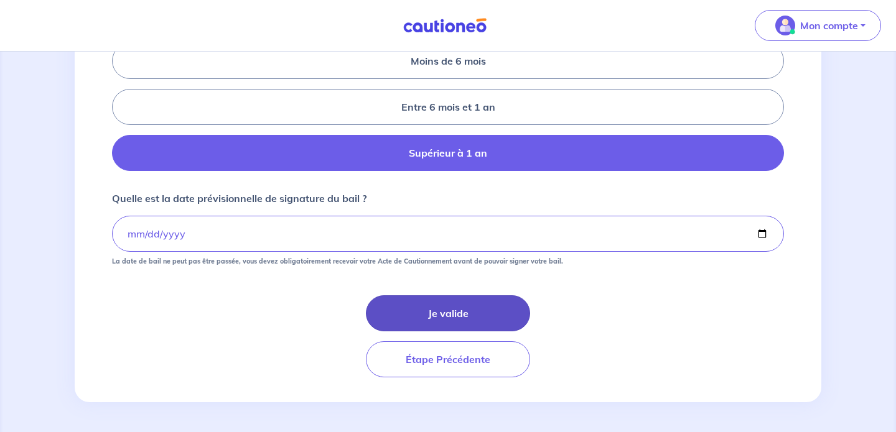
click at [478, 320] on button "Je valide" at bounding box center [448, 314] width 164 height 36
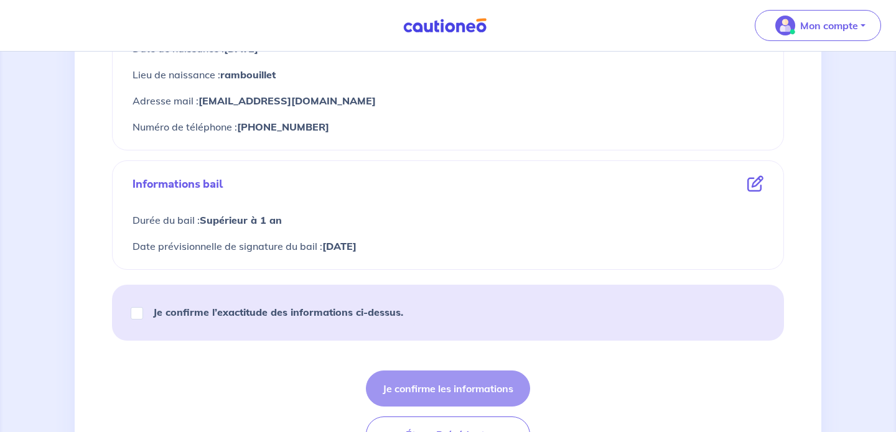
scroll to position [687, 0]
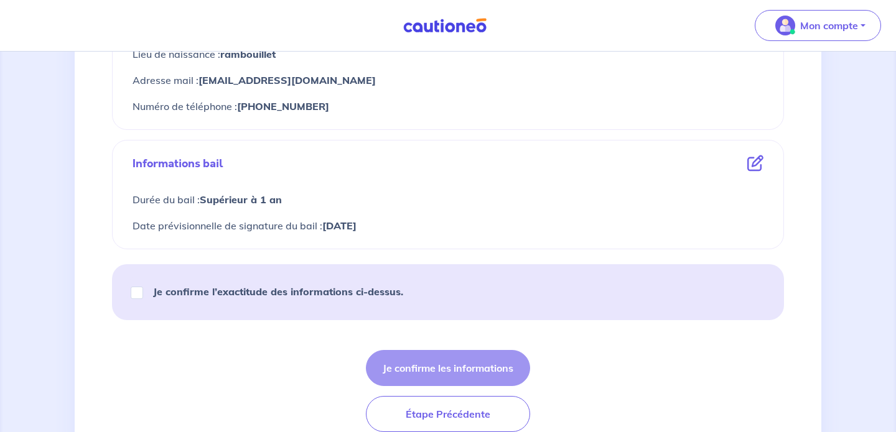
click at [268, 291] on strong "Je confirme l’exactitude des informations ci-dessus." at bounding box center [278, 292] width 250 height 12
click at [143, 291] on input "Je confirme l’exactitude des informations ci-dessus." at bounding box center [137, 293] width 12 height 12
checkbox input "true"
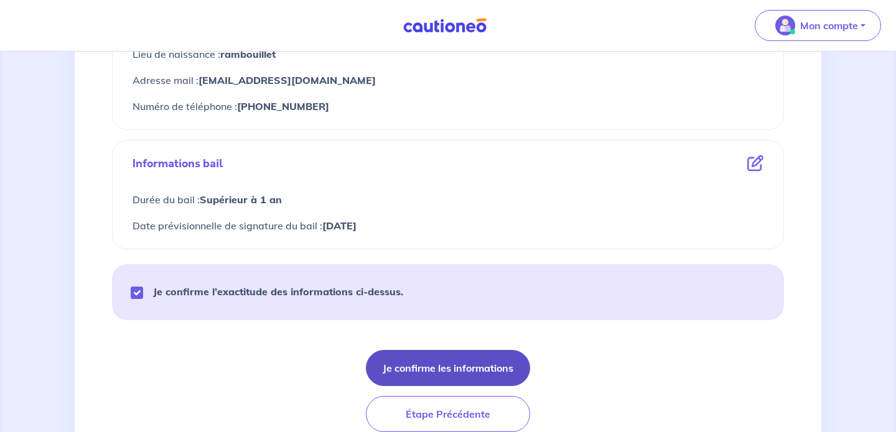
click at [485, 371] on button "Je confirme les informations" at bounding box center [448, 368] width 164 height 36
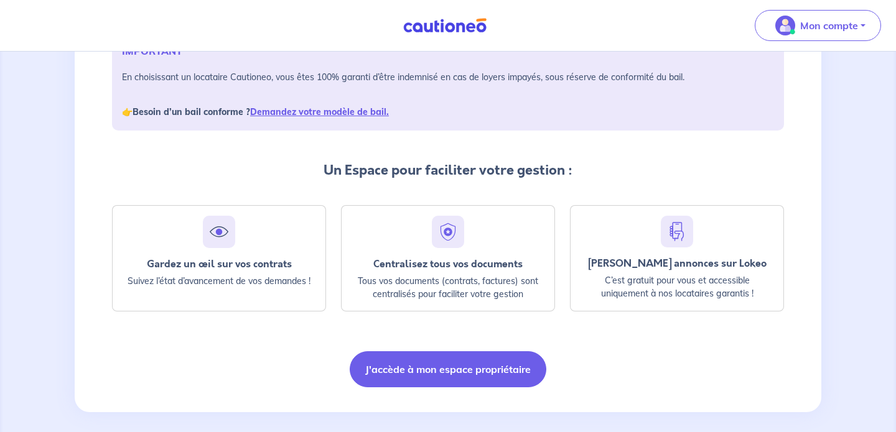
scroll to position [207, 0]
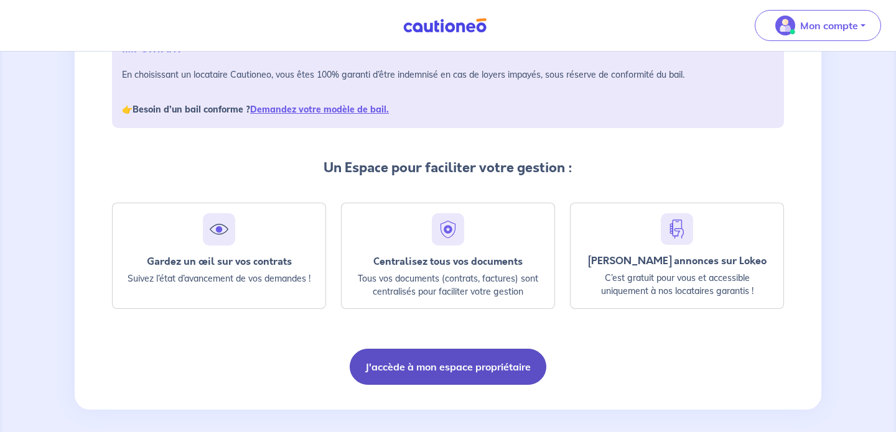
click at [459, 373] on button "J'accède à mon espace propriétaire" at bounding box center [448, 367] width 197 height 36
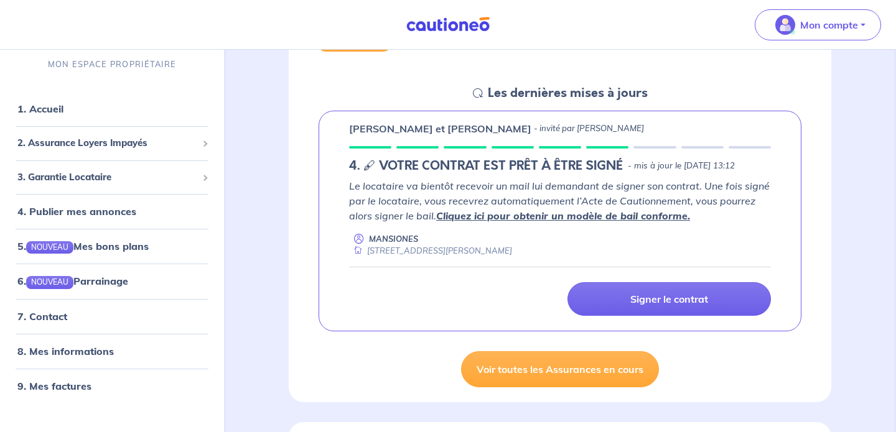
scroll to position [159, 0]
